Goal: Task Accomplishment & Management: Use online tool/utility

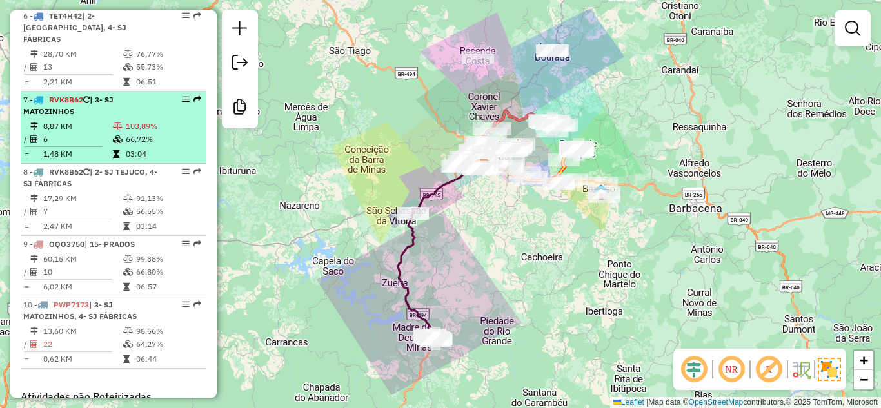
scroll to position [838, 0]
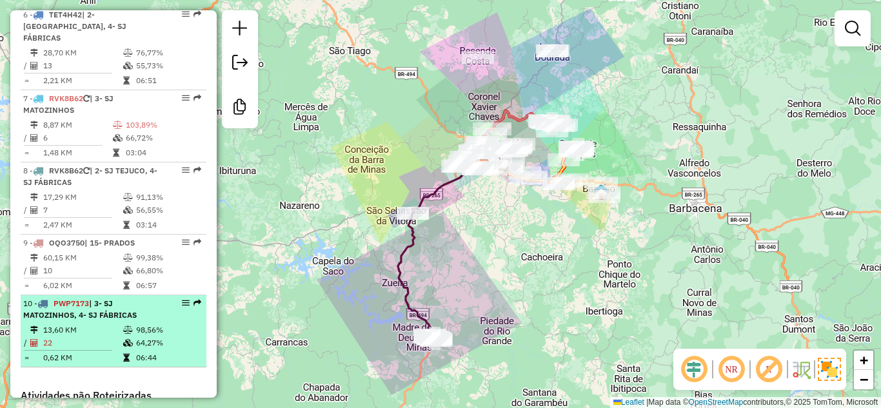
click at [106, 318] on span "| 3- SJ MATOZINHOS, 4- SJ FÁBRICAS" at bounding box center [79, 308] width 113 height 21
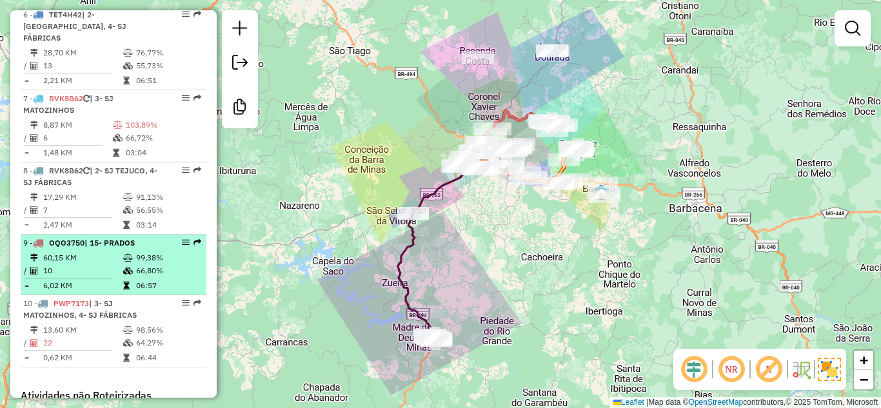
select select "**********"
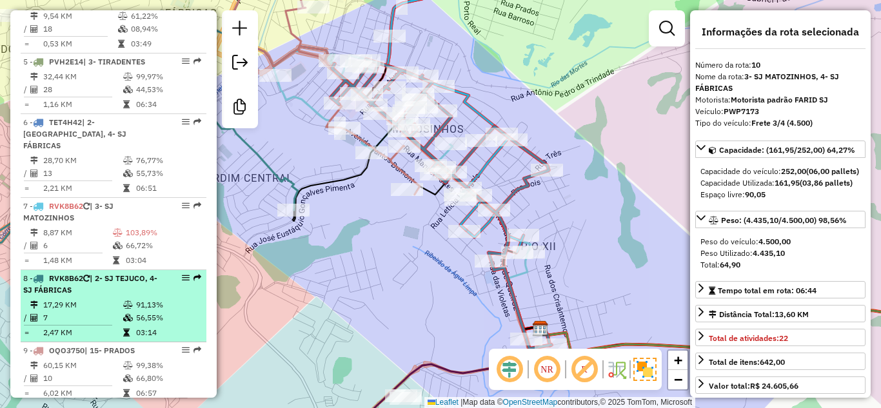
scroll to position [709, 0]
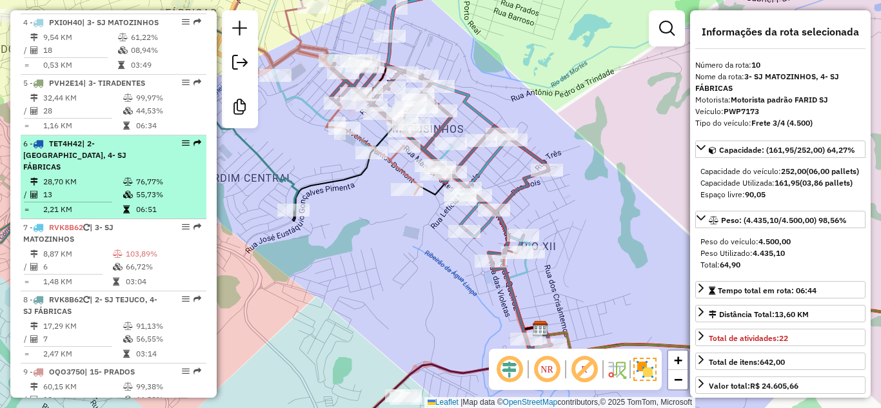
click at [86, 179] on td "28,70 KM" at bounding box center [83, 181] width 80 height 13
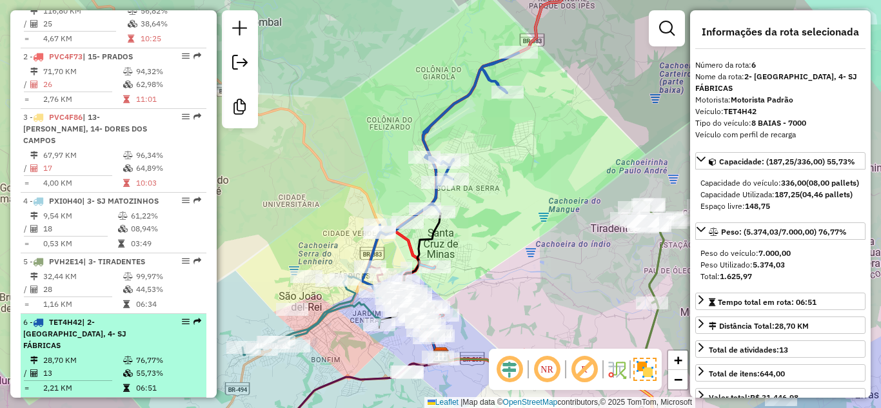
scroll to position [516, 0]
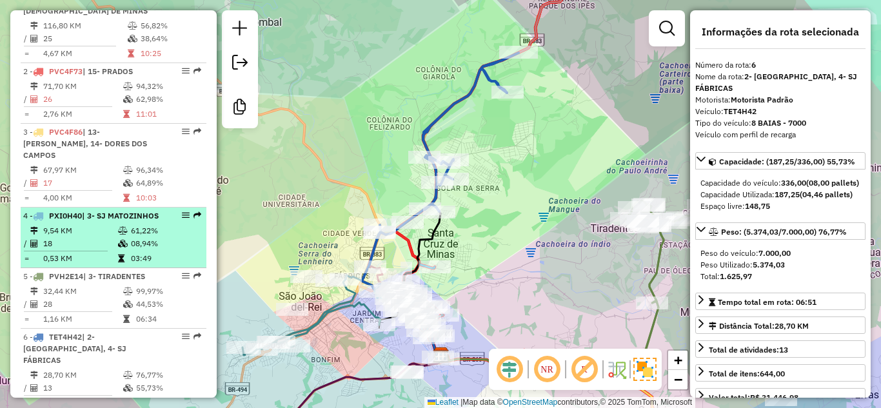
click at [88, 210] on li "4 - PXI0H40 | 3- SJ MATOZINHOS 9,54 KM 61,22% / 18 08,94% = 0,53 KM 03:49" at bounding box center [114, 238] width 186 height 61
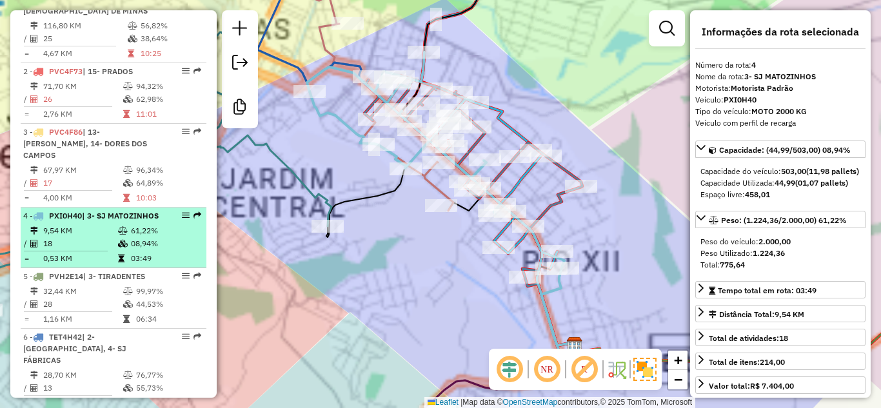
click at [100, 237] on td "9,54 KM" at bounding box center [80, 230] width 75 height 13
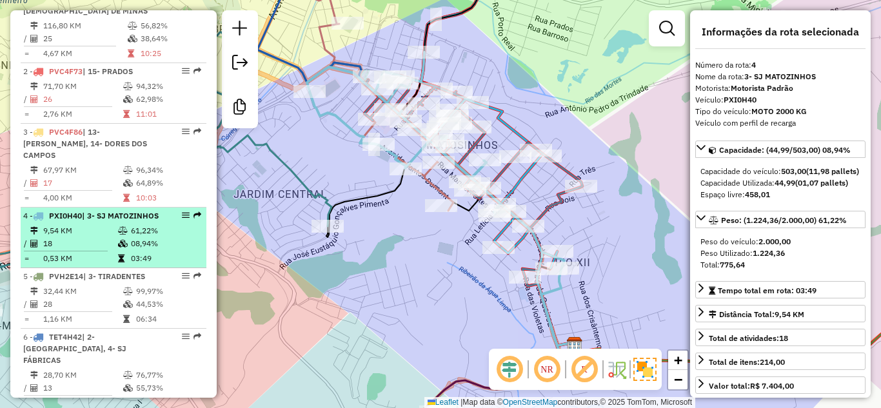
click at [130, 237] on td "61,22%" at bounding box center [165, 230] width 70 height 13
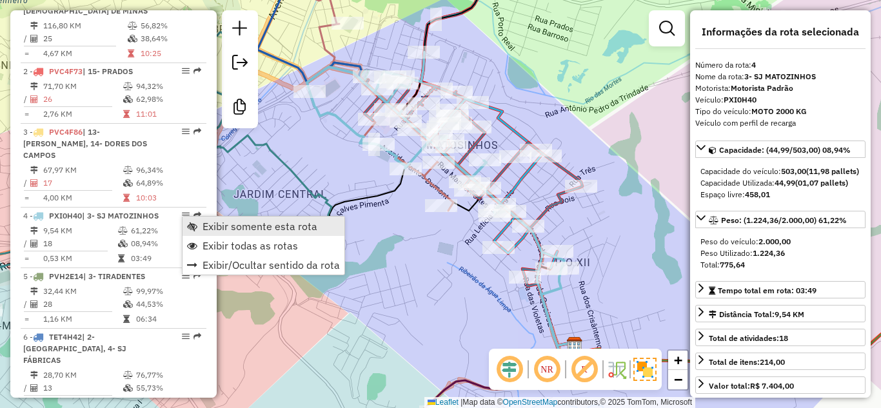
click at [228, 228] on span "Exibir somente esta rota" at bounding box center [259, 226] width 115 height 10
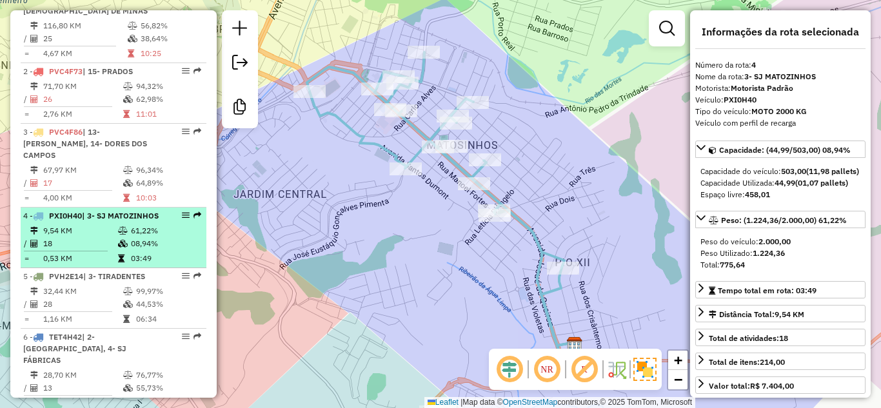
click at [146, 235] on li "4 - PXI0H40 | 3- SJ MATOZINHOS 9,54 KM 61,22% / 18 08,94% = 0,53 KM 03:49" at bounding box center [114, 238] width 186 height 61
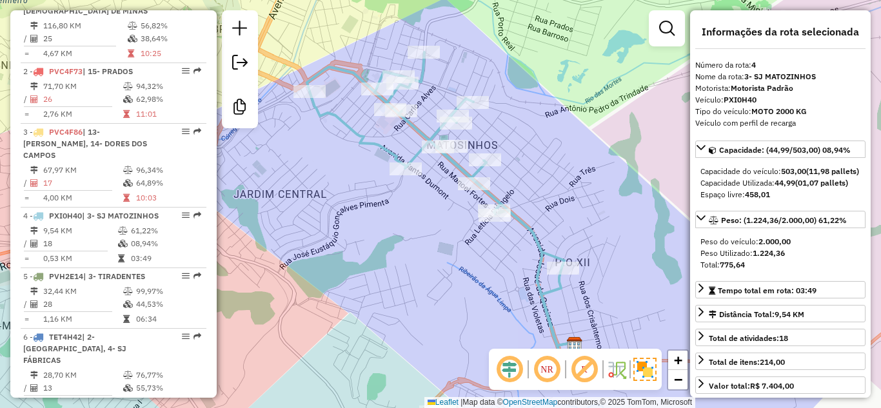
click at [503, 150] on div "Janela de atendimento Grade de atendimento Capacidade Transportadoras Veículos …" at bounding box center [440, 204] width 881 height 408
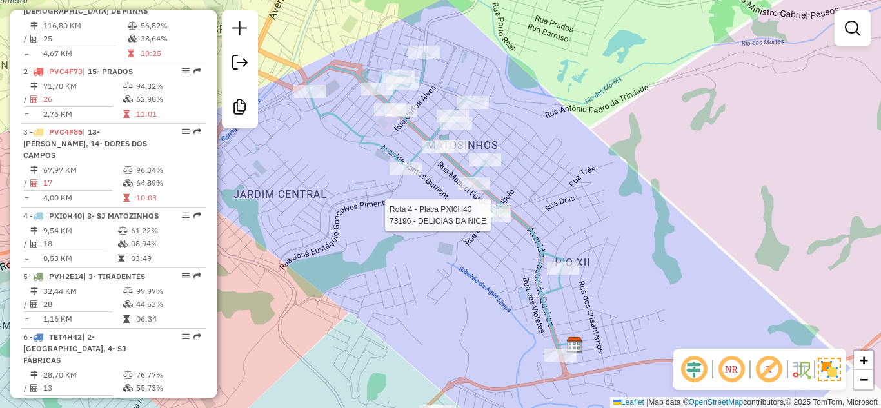
click at [586, 142] on div "Rota 4 - Placa PXI0H40 73196 - DELICIAS DA NICE Janela de atendimento Grade de …" at bounding box center [440, 204] width 881 height 408
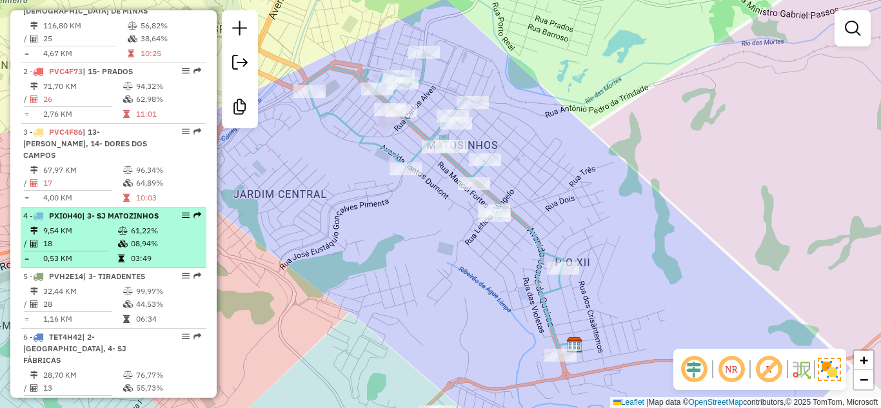
click at [118, 235] on icon at bounding box center [123, 231] width 10 height 8
select select "**********"
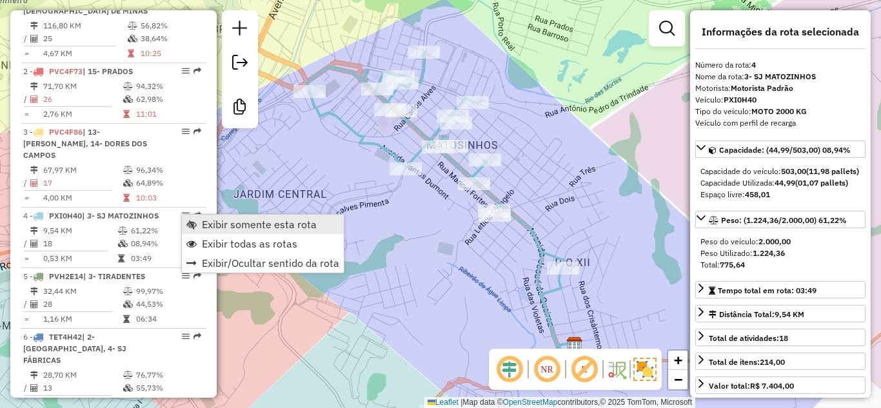
click at [215, 228] on span "Exibir somente esta rota" at bounding box center [259, 224] width 115 height 10
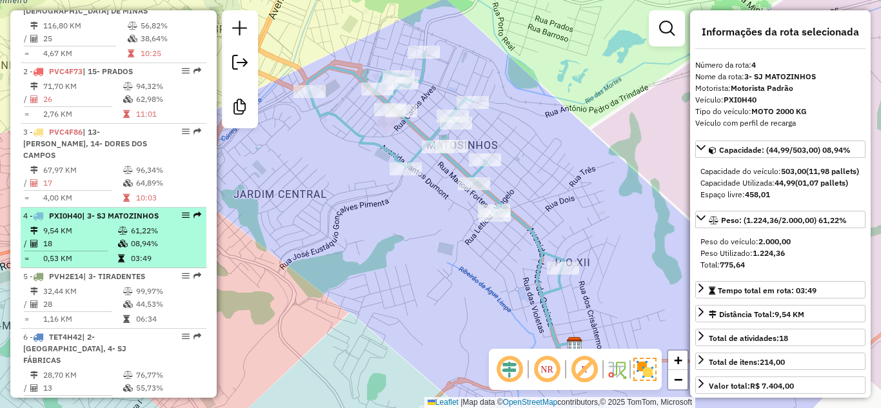
click at [131, 222] on div "4 - PXI0H40 | 3- SJ MATOZINHOS" at bounding box center [91, 216] width 137 height 12
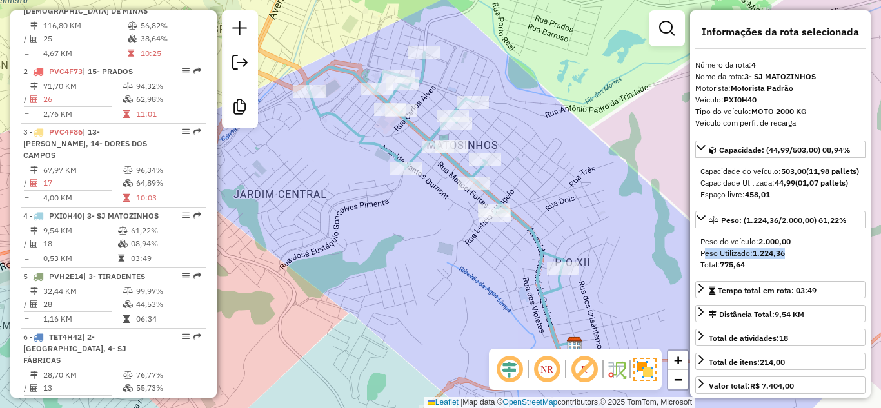
drag, startPoint x: 784, startPoint y: 269, endPoint x: 699, endPoint y: 264, distance: 84.6
click at [699, 264] on div "Peso do veículo: 2.000,00 Peso Utilizado: 1.224,36 Total: 775,64" at bounding box center [780, 253] width 170 height 45
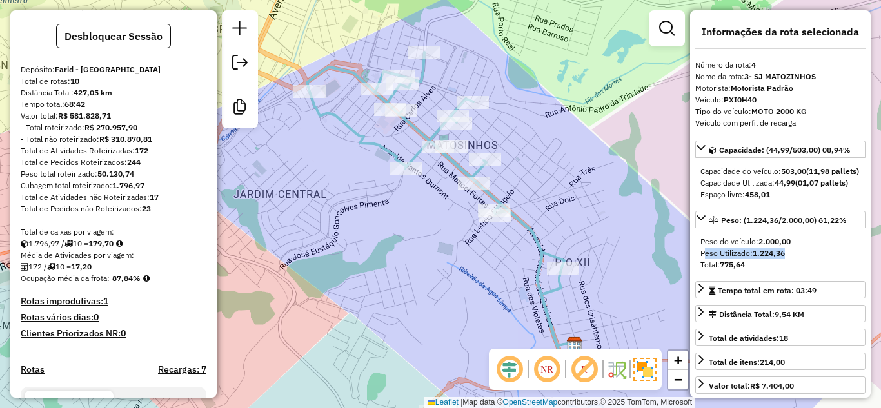
scroll to position [0, 0]
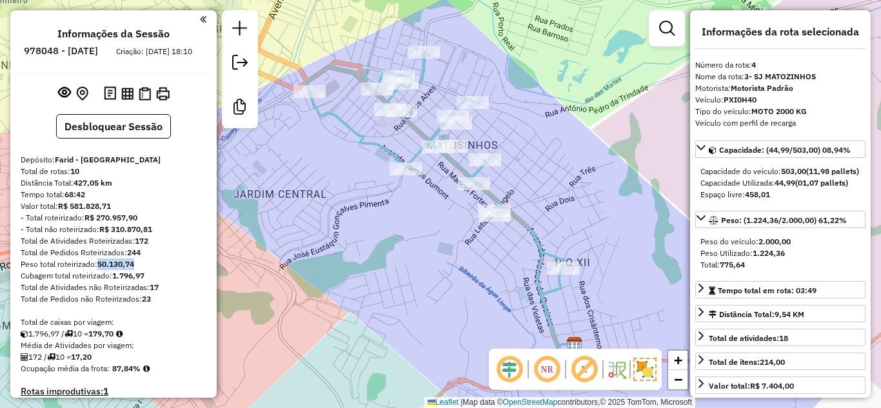
drag, startPoint x: 137, startPoint y: 273, endPoint x: 98, endPoint y: 274, distance: 39.3
click at [98, 270] on div "Peso total roteirizado: 50.130,74" at bounding box center [114, 264] width 186 height 12
